Goal: Navigation & Orientation: Find specific page/section

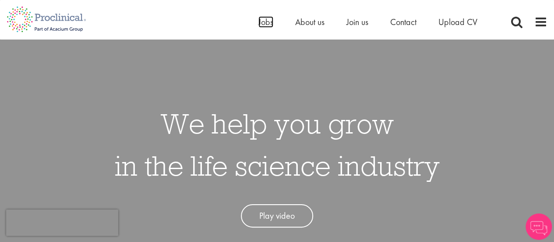
click at [262, 20] on span "Jobs" at bounding box center [266, 21] width 15 height 11
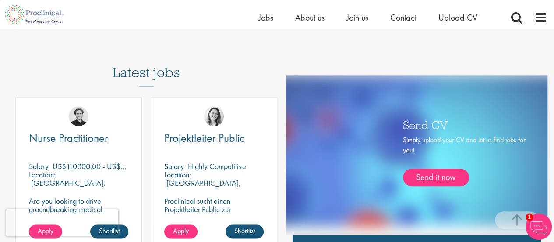
scroll to position [430, 0]
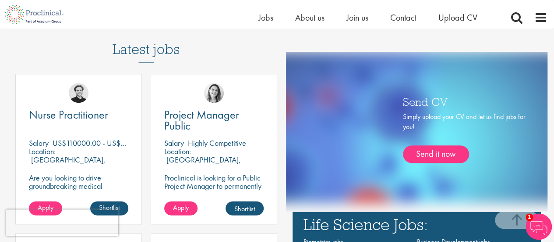
click at [414, 53] on img at bounding box center [416, 127] width 299 height 150
click at [386, 39] on div "Latest jobs Nurse Practitioner Salary US$110000.00 - US$130000.00 per annum Loc…" at bounding box center [277, 206] width 554 height 372
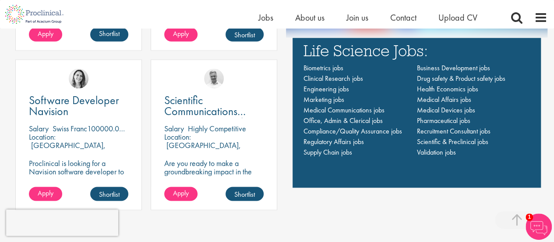
scroll to position [627, 0]
